Goal: Contribute content

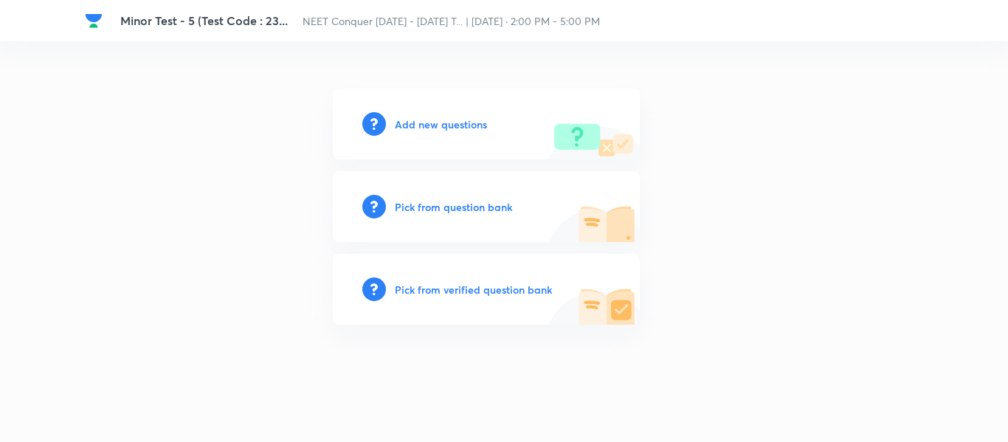
click at [440, 124] on h6 "Add new questions" at bounding box center [441, 124] width 92 height 15
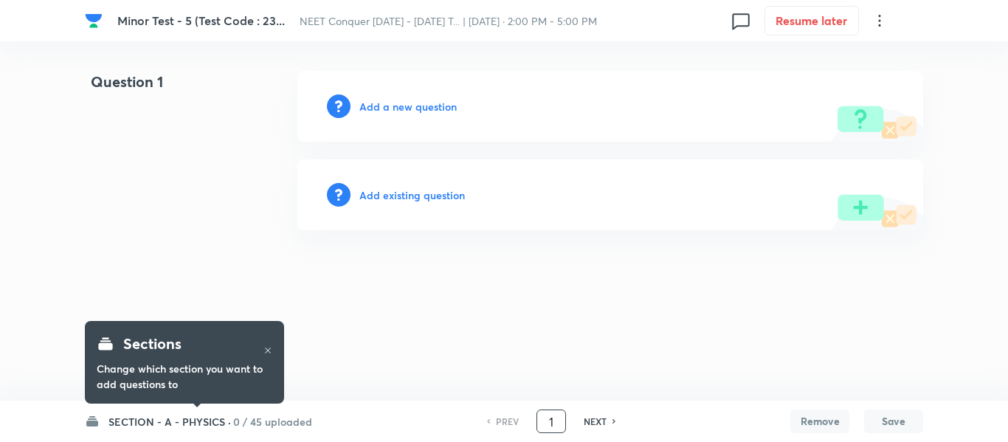
click at [555, 423] on input "1" at bounding box center [551, 422] width 28 height 26
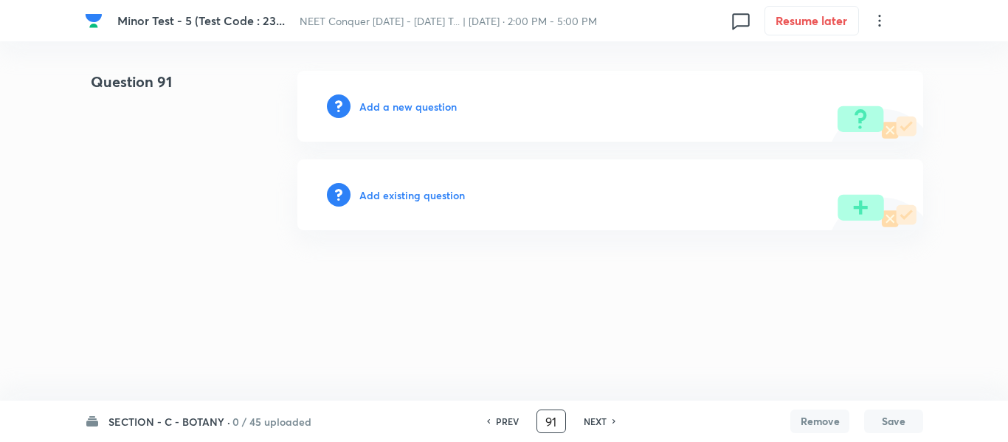
click at [603, 426] on h6 "NEXT" at bounding box center [594, 421] width 23 height 13
click at [500, 426] on h6 "PREV" at bounding box center [507, 421] width 23 height 13
drag, startPoint x: 558, startPoint y: 423, endPoint x: 528, endPoint y: 420, distance: 30.4
click at [528, 420] on div "PREV 91 ​ NEXT" at bounding box center [551, 421] width 190 height 24
type input "1"
